Goal: Task Accomplishment & Management: Manage account settings

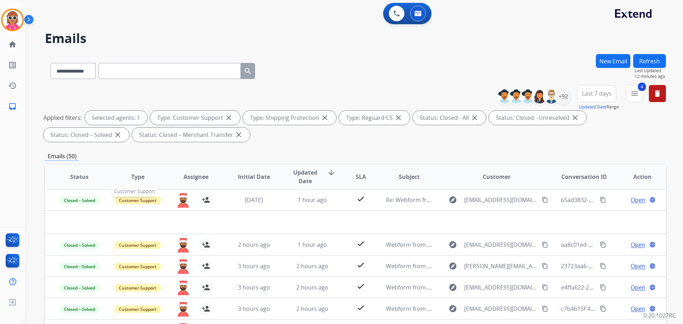
select select "**********"
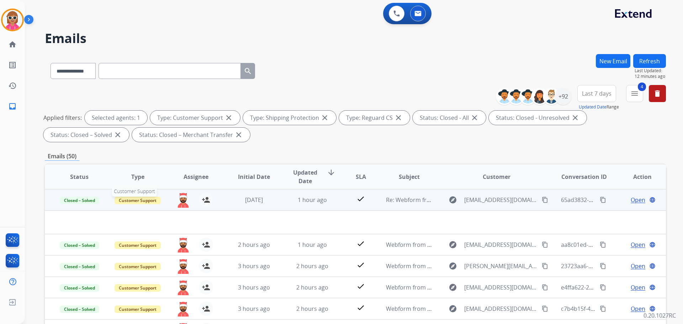
scroll to position [71, 0]
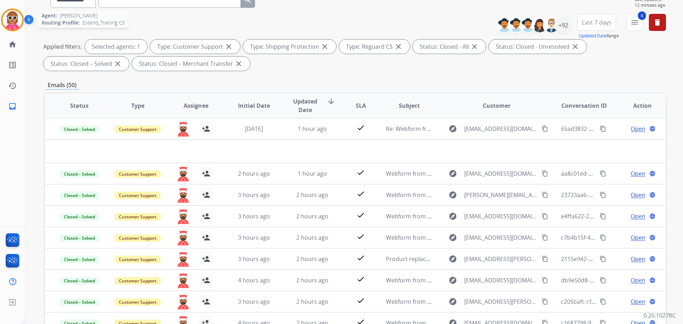
click at [13, 24] on img at bounding box center [12, 20] width 20 height 20
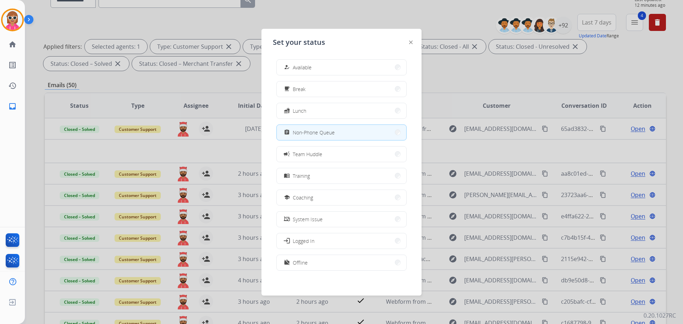
click at [466, 11] on div at bounding box center [341, 162] width 683 height 324
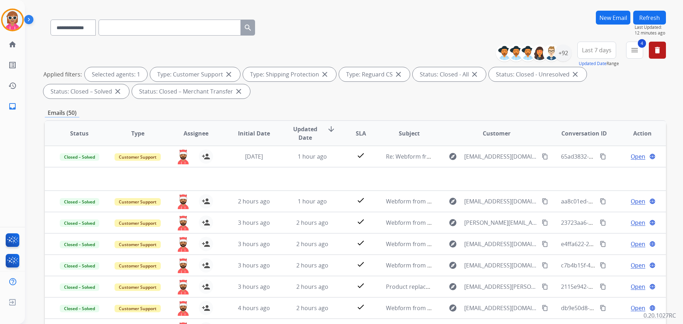
scroll to position [36, 0]
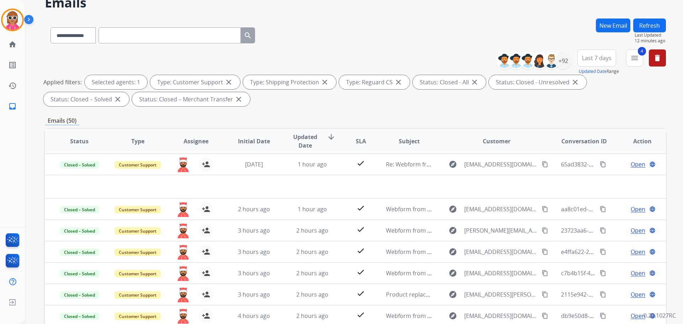
click at [654, 20] on button "Refresh" at bounding box center [649, 25] width 33 height 14
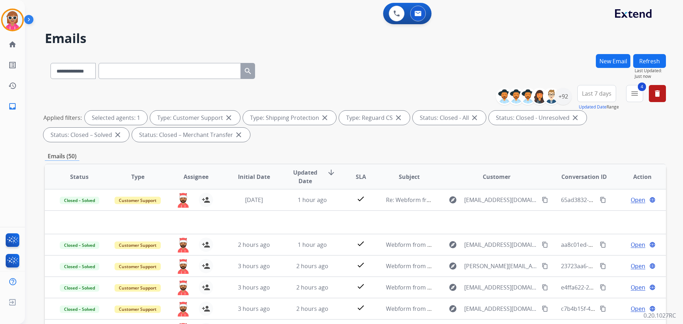
scroll to position [24, 0]
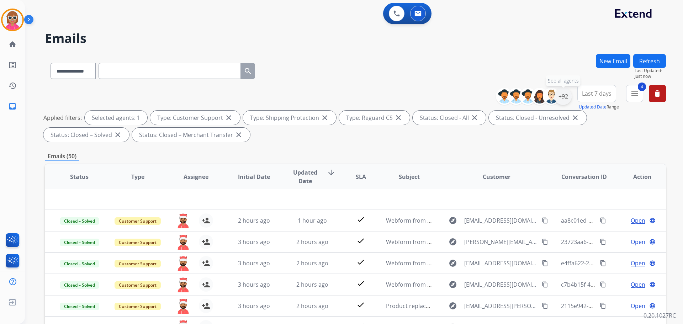
click at [568, 96] on div "+92" at bounding box center [563, 96] width 17 height 17
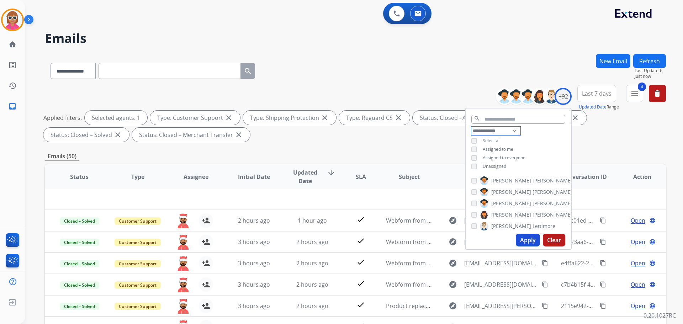
click at [517, 131] on select "**********" at bounding box center [495, 131] width 49 height 9
select select "**********"
click at [471, 127] on select "**********" at bounding box center [495, 131] width 49 height 9
click at [545, 136] on div "**********" at bounding box center [518, 145] width 105 height 37
click at [532, 171] on span "[PERSON_NAME]" at bounding box center [552, 172] width 40 height 7
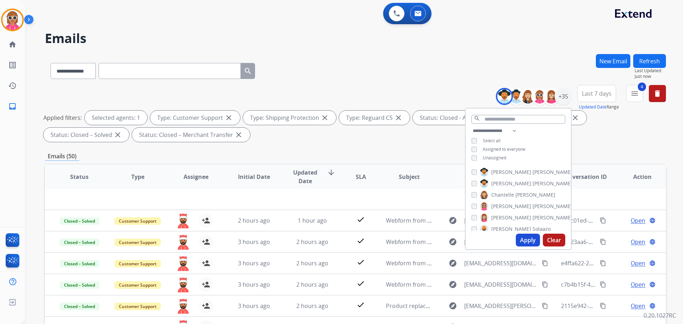
click at [503, 186] on span "[PERSON_NAME]" at bounding box center [511, 183] width 40 height 7
click at [507, 180] on span "[PERSON_NAME]" at bounding box center [511, 183] width 40 height 7
click at [532, 171] on span "[PERSON_NAME]" at bounding box center [552, 172] width 40 height 7
click at [542, 190] on span "[GEOGRAPHIC_DATA]" at bounding box center [567, 189] width 50 height 7
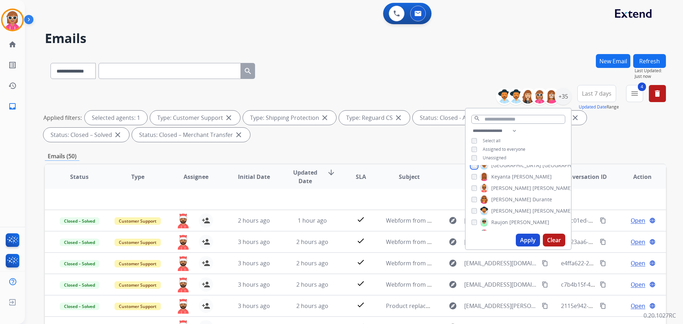
scroll to position [178, 0]
click at [532, 196] on span "[PERSON_NAME]" at bounding box center [552, 199] width 40 height 7
click at [514, 190] on label "[PERSON_NAME]" at bounding box center [516, 186] width 72 height 9
click at [511, 195] on label "[PERSON_NAME]" at bounding box center [526, 197] width 92 height 9
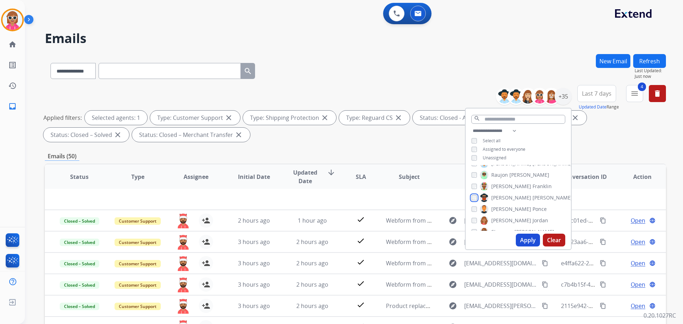
scroll to position [249, 0]
click at [512, 194] on label "[PERSON_NAME]" at bounding box center [517, 196] width 74 height 9
click at [507, 207] on span "Shamora" at bounding box center [501, 207] width 21 height 7
click at [506, 196] on span "[GEOGRAPHIC_DATA]" at bounding box center [516, 198] width 50 height 7
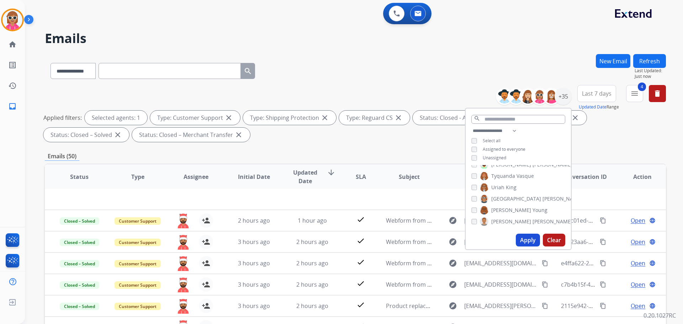
click at [524, 242] on button "Apply" at bounding box center [528, 240] width 24 height 13
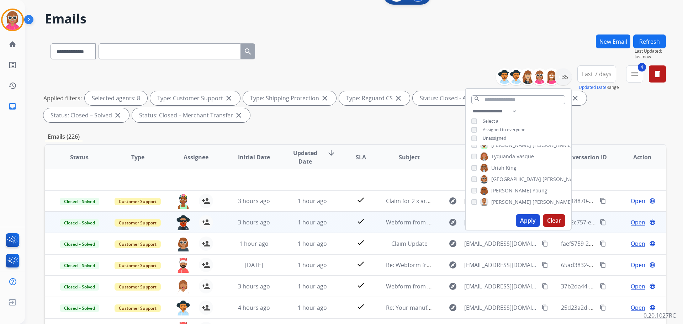
scroll to position [71, 0]
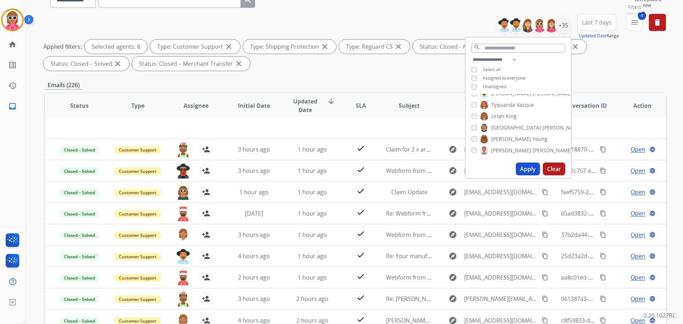
click at [631, 25] on mat-icon "menu" at bounding box center [634, 22] width 9 height 9
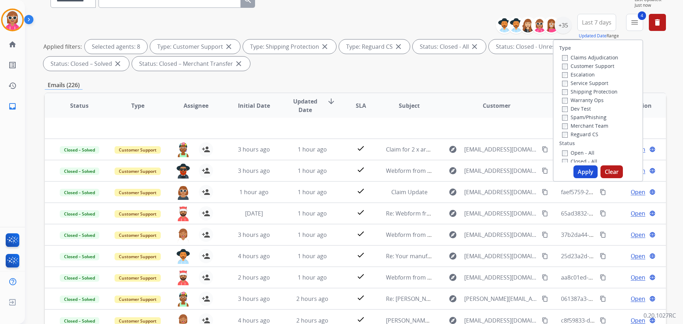
click at [576, 158] on label "Closed - All" at bounding box center [579, 161] width 35 height 7
click at [576, 149] on label "Open - All" at bounding box center [578, 152] width 32 height 7
click at [581, 169] on button "Apply" at bounding box center [585, 171] width 24 height 13
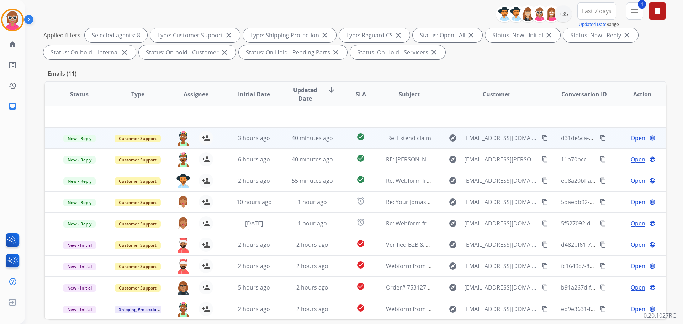
scroll to position [107, 0]
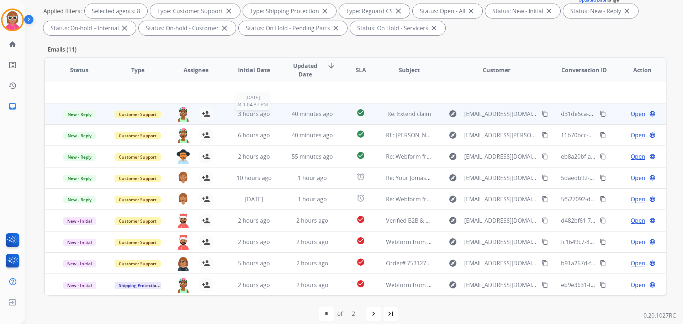
click at [272, 117] on div "3 hours ago" at bounding box center [254, 114] width 47 height 9
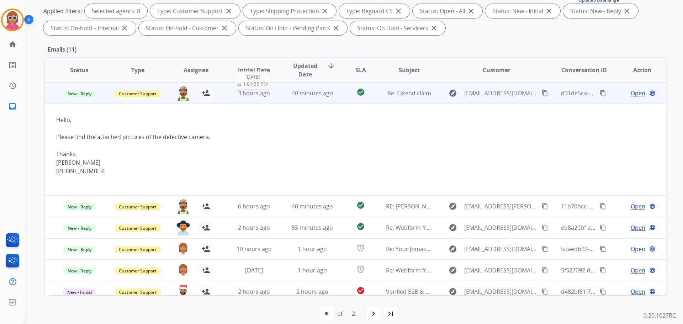
click at [271, 89] on div "3 hours ago" at bounding box center [254, 93] width 47 height 9
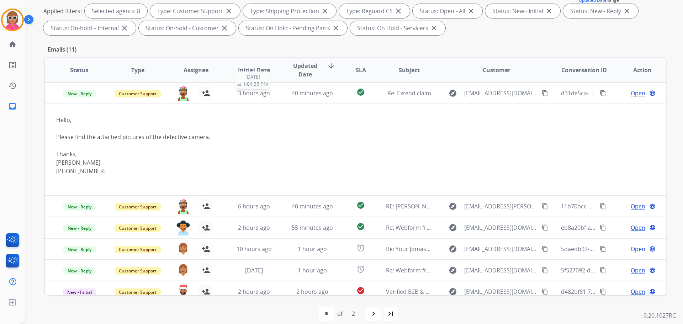
scroll to position [1, 0]
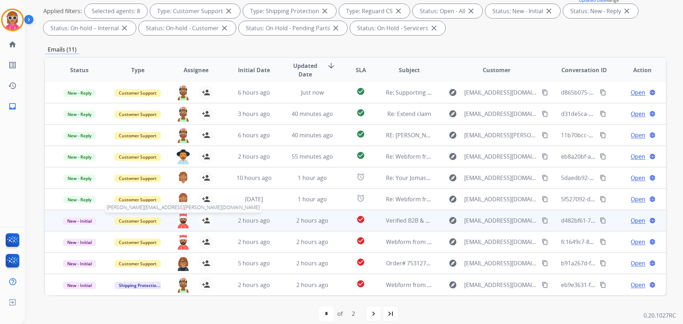
click at [179, 219] on img at bounding box center [183, 220] width 14 height 15
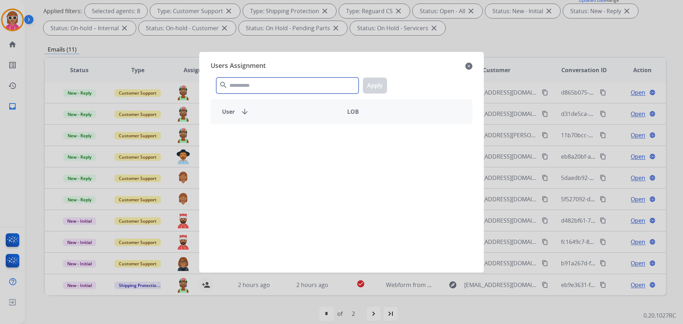
click at [272, 78] on input "text" at bounding box center [287, 86] width 142 height 16
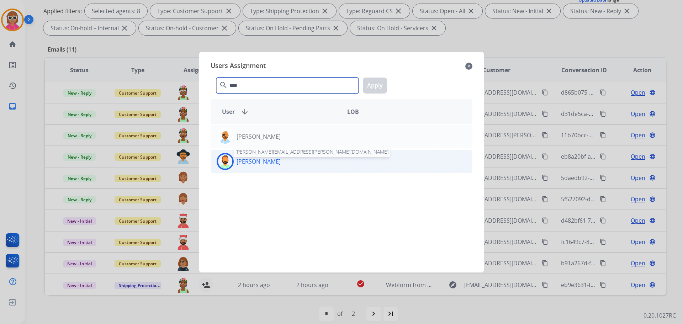
type input "****"
click at [249, 159] on p "[PERSON_NAME]" at bounding box center [259, 161] width 44 height 9
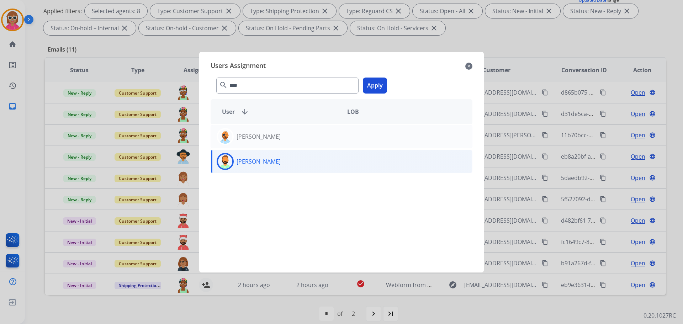
click at [379, 85] on button "Apply" at bounding box center [375, 86] width 24 height 16
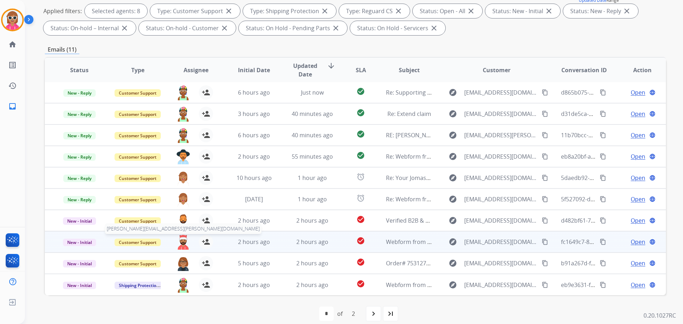
click at [184, 240] on img at bounding box center [183, 242] width 14 height 15
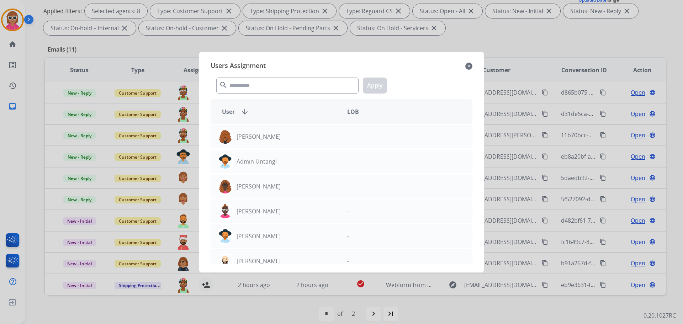
click at [304, 95] on div "search Apply" at bounding box center [342, 84] width 262 height 25
click at [307, 90] on input "text" at bounding box center [287, 86] width 142 height 16
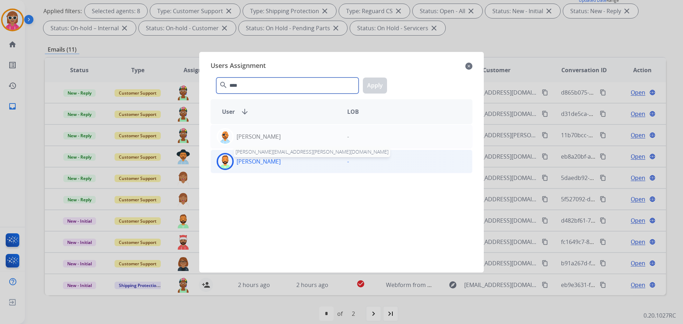
type input "****"
click at [265, 165] on p "[PERSON_NAME]" at bounding box center [259, 161] width 44 height 9
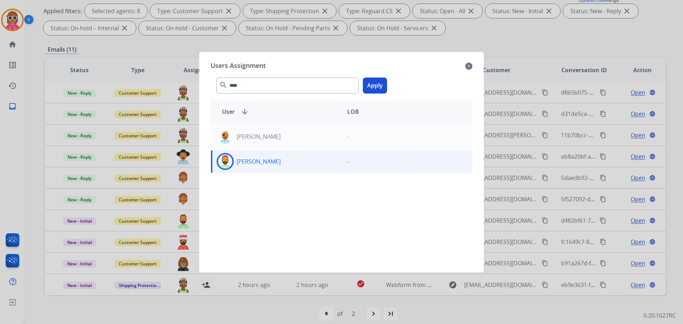
click at [376, 90] on button "Apply" at bounding box center [375, 86] width 24 height 16
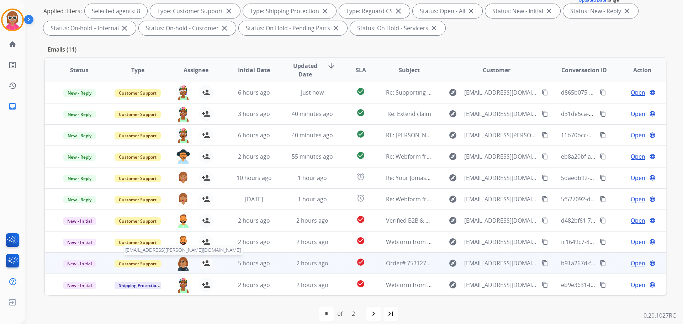
click at [180, 261] on img at bounding box center [183, 263] width 14 height 15
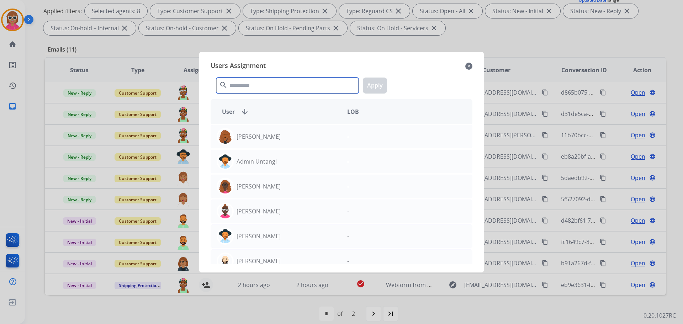
click at [317, 83] on input "text" at bounding box center [287, 86] width 142 height 16
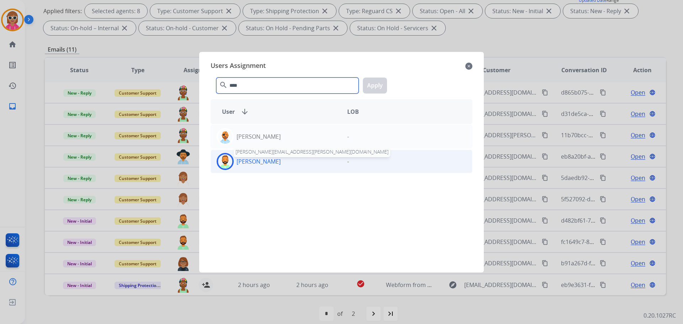
type input "****"
click at [262, 161] on p "[PERSON_NAME]" at bounding box center [259, 161] width 44 height 9
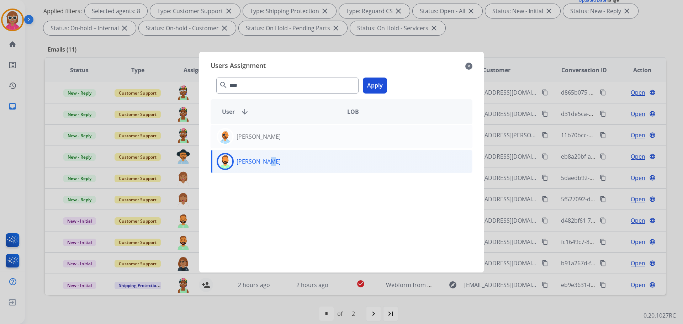
click at [380, 90] on button "Apply" at bounding box center [375, 86] width 24 height 16
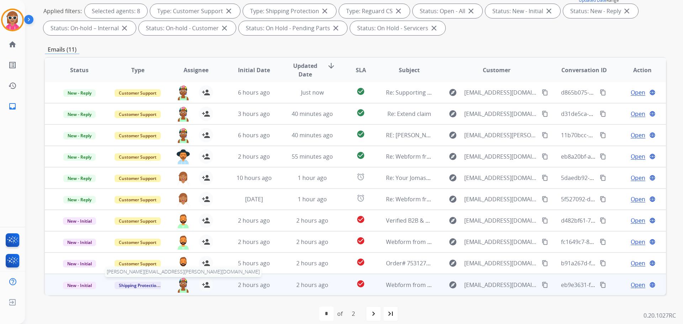
click at [178, 287] on img at bounding box center [183, 285] width 14 height 15
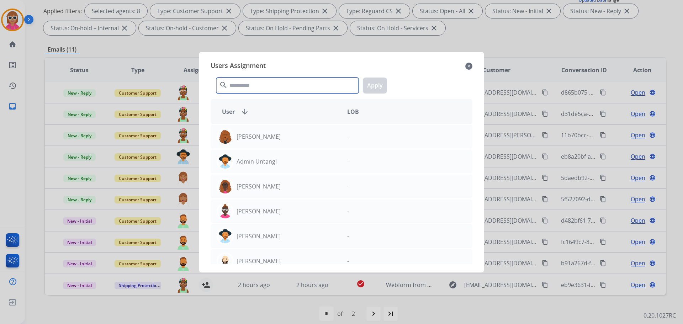
click at [266, 86] on input "text" at bounding box center [287, 86] width 142 height 16
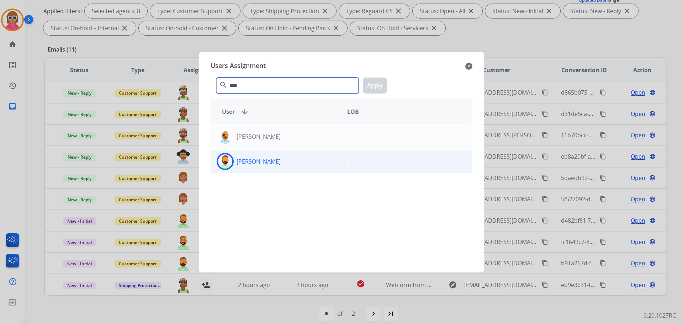
type input "****"
drag, startPoint x: 275, startPoint y: 160, endPoint x: 270, endPoint y: 158, distance: 5.7
click at [272, 161] on div "[PERSON_NAME]" at bounding box center [276, 161] width 131 height 17
click at [387, 90] on div "**** search Apply" at bounding box center [342, 84] width 262 height 25
click at [382, 84] on button "Apply" at bounding box center [375, 86] width 24 height 16
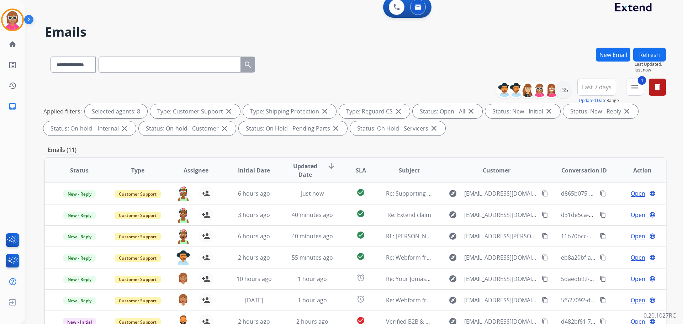
scroll to position [0, 0]
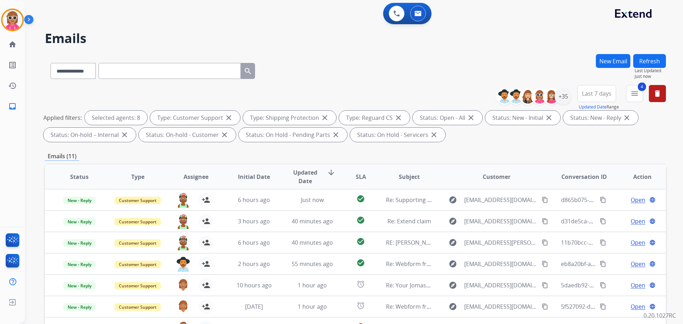
click at [649, 58] on button "Refresh" at bounding box center [649, 61] width 33 height 14
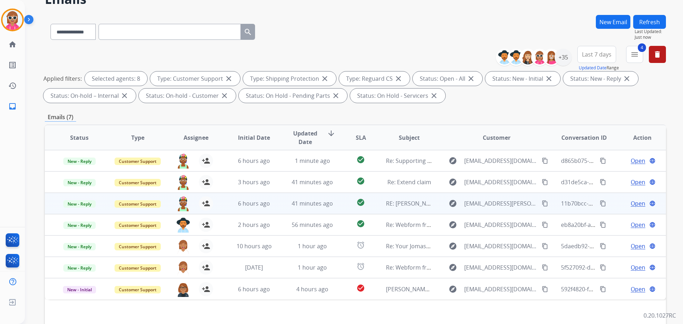
scroll to position [115, 0]
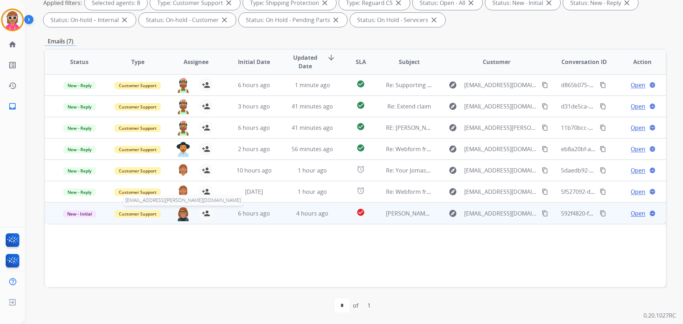
click at [179, 208] on img at bounding box center [183, 213] width 14 height 15
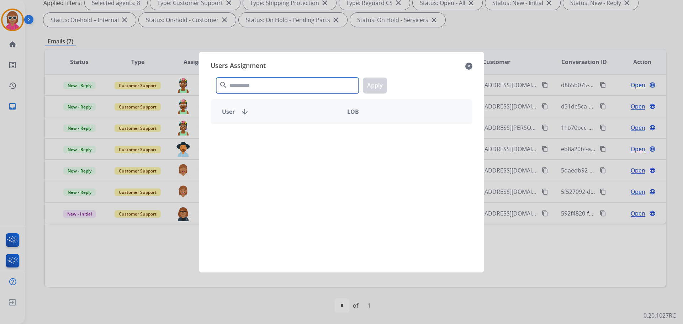
click at [281, 80] on input "text" at bounding box center [287, 86] width 142 height 16
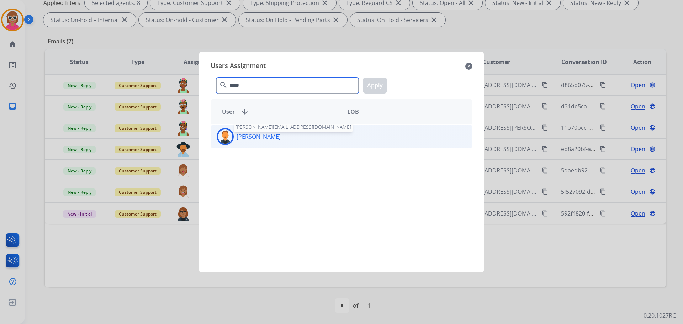
type input "*****"
click at [267, 135] on p "[PERSON_NAME]" at bounding box center [259, 136] width 44 height 9
drag, startPoint x: 383, startPoint y: 79, endPoint x: 377, endPoint y: 84, distance: 8.1
click at [383, 79] on button "Apply" at bounding box center [375, 86] width 24 height 16
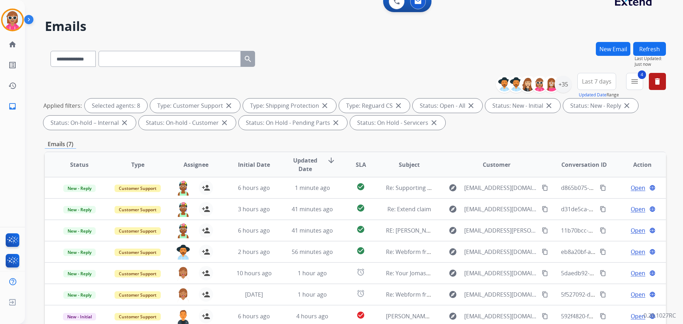
scroll to position [0, 0]
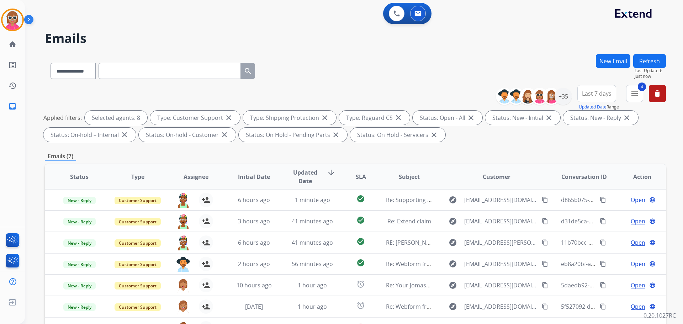
click at [658, 63] on button "Refresh" at bounding box center [649, 61] width 33 height 14
drag, startPoint x: 4, startPoint y: 12, endPoint x: 11, endPoint y: 14, distance: 7.0
click at [4, 11] on div "Agent: [PERSON_NAME] Profile: Extend_Training CS" at bounding box center [12, 20] width 23 height 23
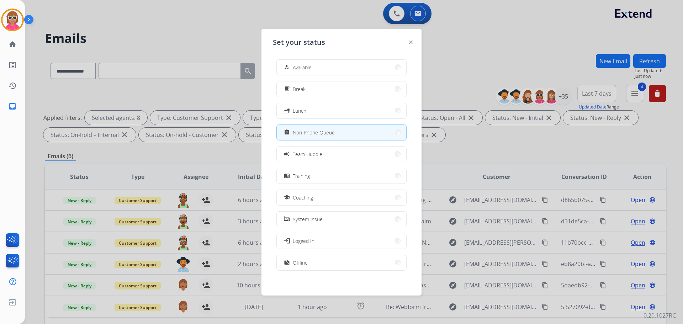
scroll to position [2, 0]
drag, startPoint x: 316, startPoint y: 262, endPoint x: 318, endPoint y: 252, distance: 10.5
click at [316, 263] on button "work_off Offline" at bounding box center [341, 260] width 129 height 15
